Goal: Information Seeking & Learning: Learn about a topic

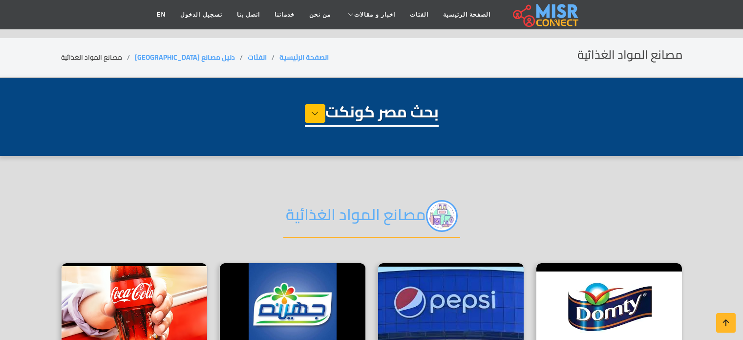
select select "**********"
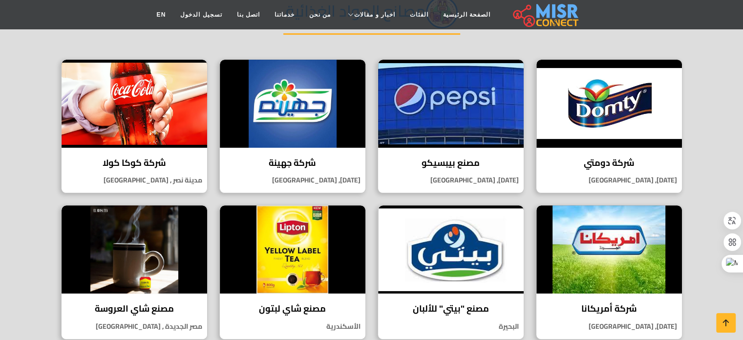
scroll to position [207, 0]
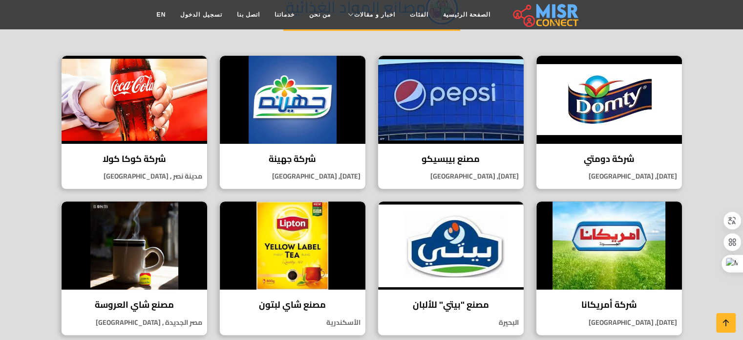
click at [156, 161] on h4 "شركة كوكا كولا" at bounding box center [134, 158] width 131 height 11
click at [289, 92] on img at bounding box center [293, 100] width 146 height 88
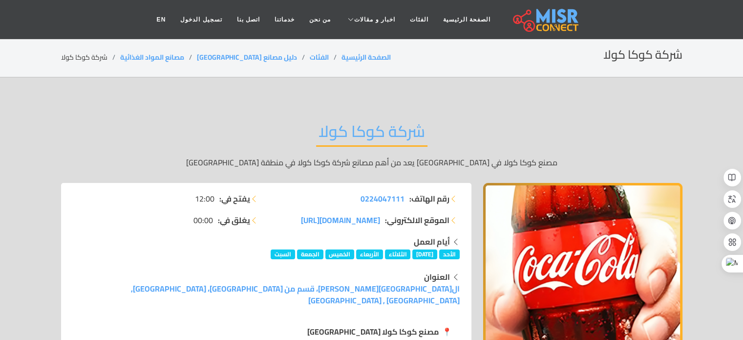
click at [117, 250] on div "أيام العمل الأحد الإثنين الثلاثاء الأربعاء الخميس الجمعة السبت" at bounding box center [266, 246] width 387 height 23
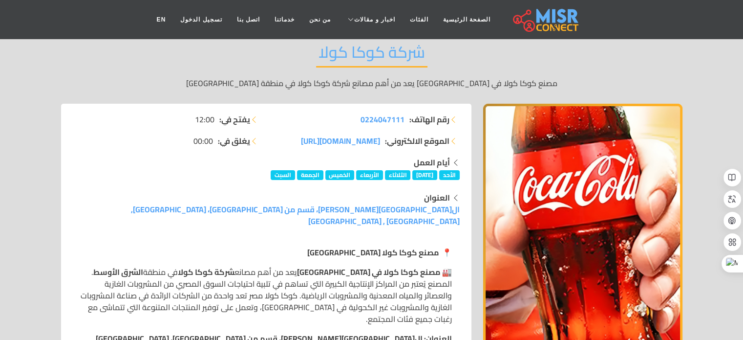
scroll to position [20, 0]
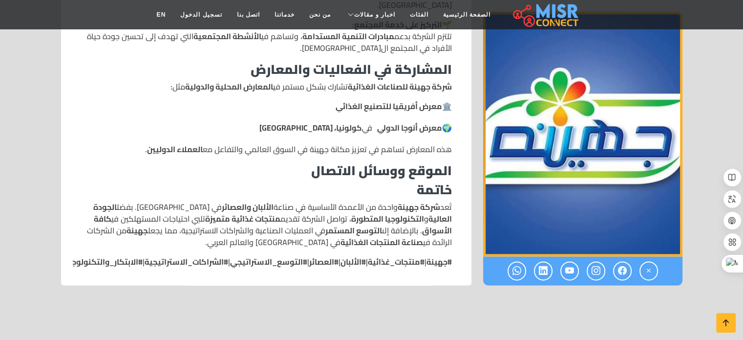
scroll to position [1270, 0]
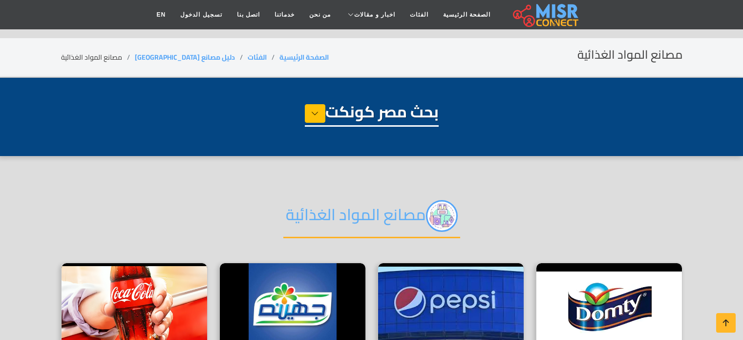
select select "**********"
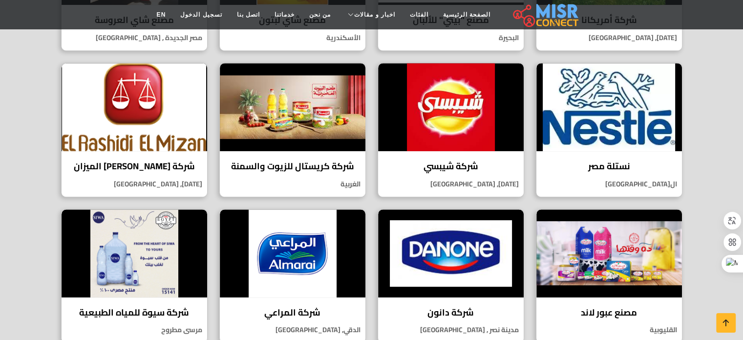
scroll to position [476, 0]
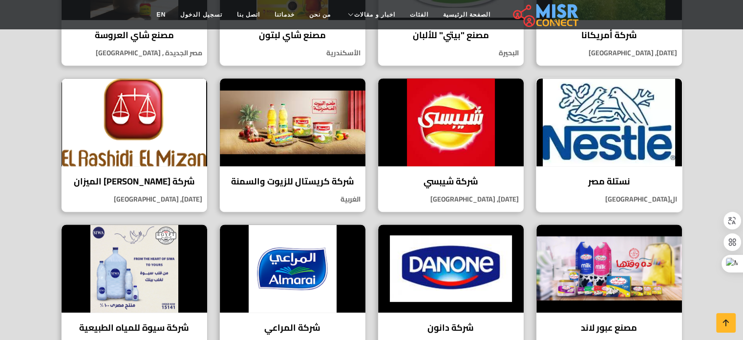
click at [624, 178] on h4 "نستلة مصر" at bounding box center [609, 181] width 131 height 11
click at [441, 137] on img at bounding box center [451, 122] width 146 height 88
click at [274, 176] on h4 "شركة كريستال للزيوت والسمنة" at bounding box center [292, 181] width 131 height 11
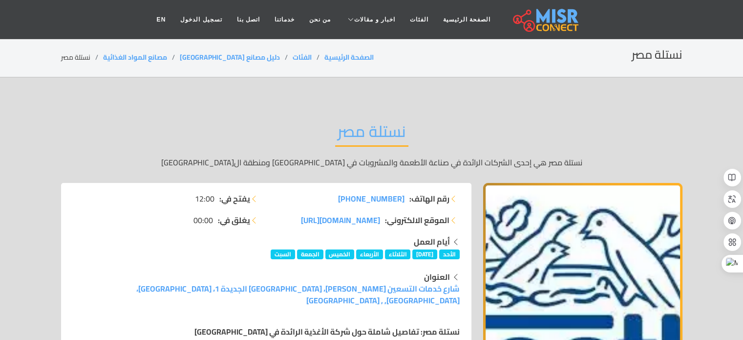
click at [150, 252] on div "أيام العمل [DATE] [DATE] [DATE] [DATE] [DATE] [DATE] [DATE]" at bounding box center [266, 246] width 387 height 23
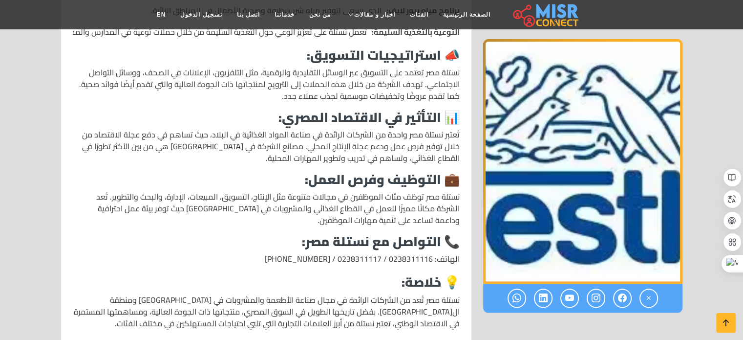
scroll to position [1114, 0]
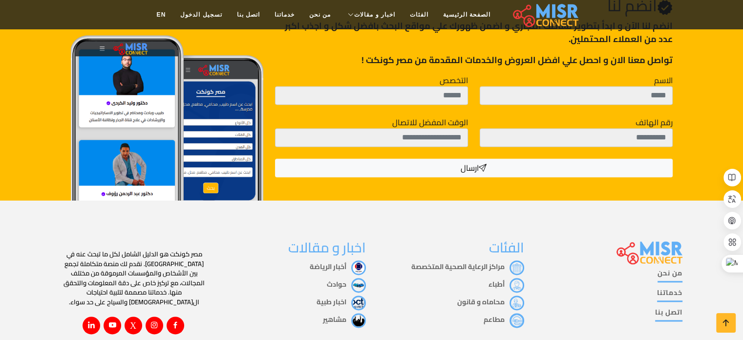
scroll to position [1407, 0]
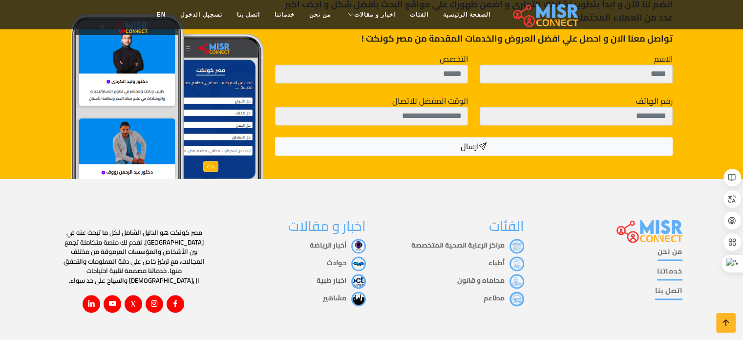
click at [221, 291] on li "مشاهير" at bounding box center [292, 298] width 147 height 15
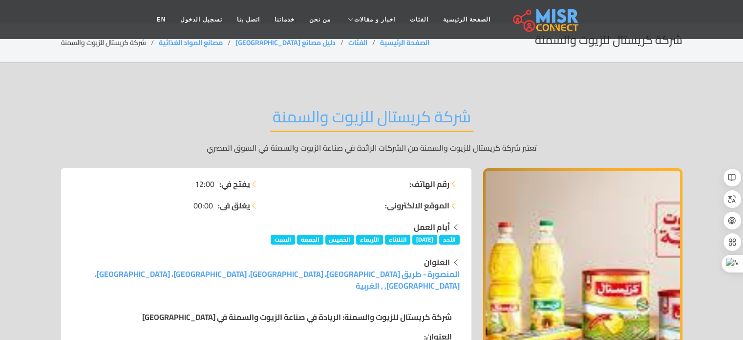
scroll to position [0, 0]
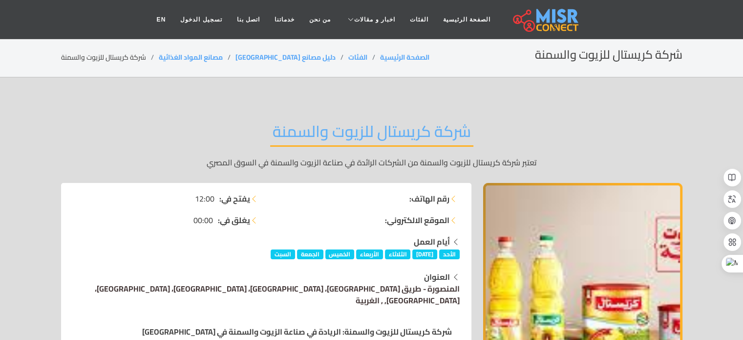
click at [256, 290] on link "المنصورة - طريق [GEOGRAPHIC_DATA]، [GEOGRAPHIC_DATA]، [GEOGRAPHIC_DATA]، [GEOGR…" at bounding box center [277, 294] width 365 height 26
